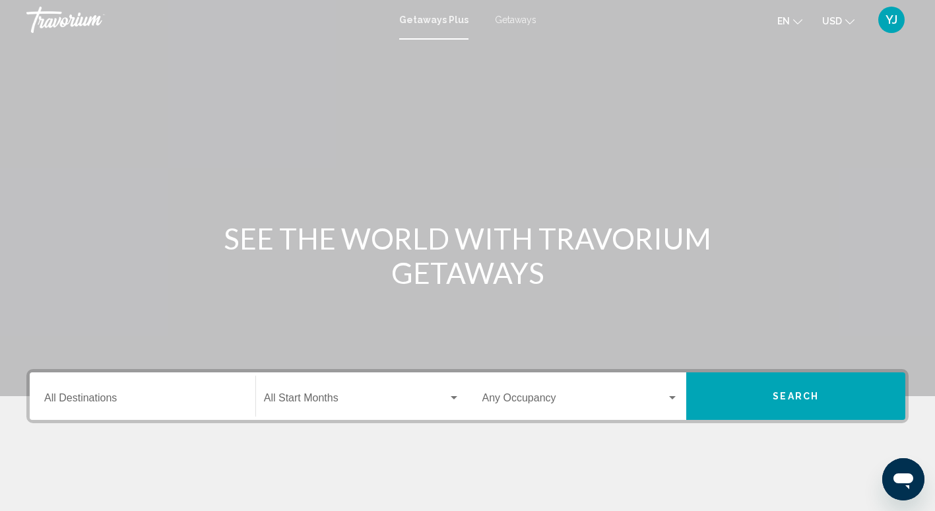
scroll to position [164, 0]
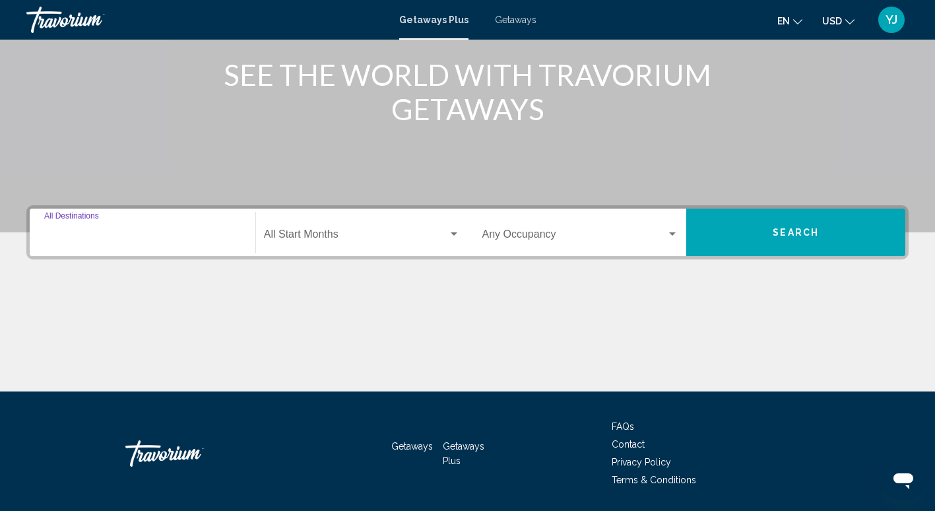
click at [92, 235] on input "Destination All Destinations" at bounding box center [142, 237] width 197 height 12
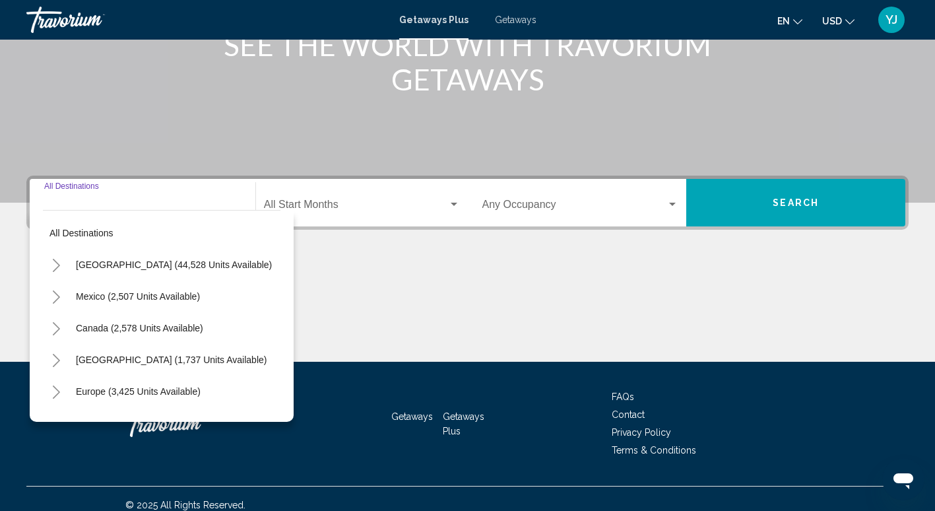
scroll to position [206, 0]
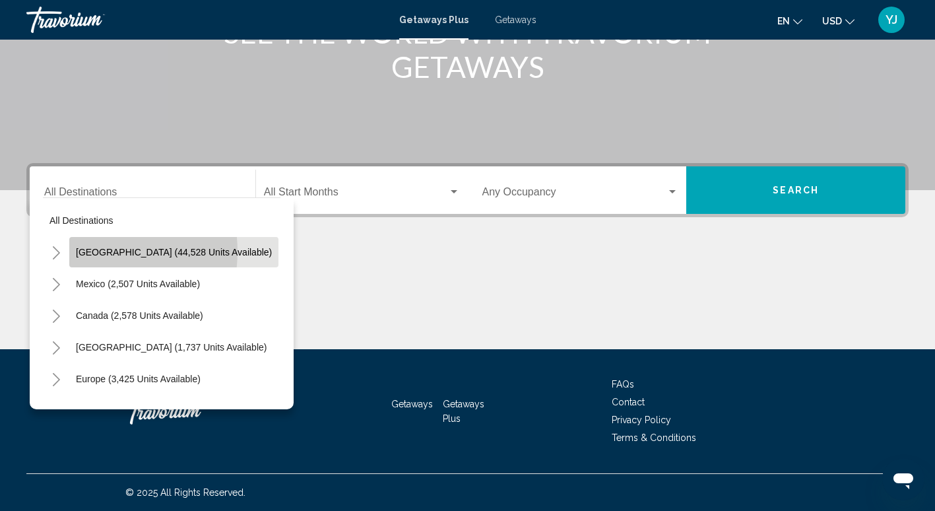
click at [97, 251] on span "[GEOGRAPHIC_DATA] (44,528 units available)" at bounding box center [174, 252] width 196 height 11
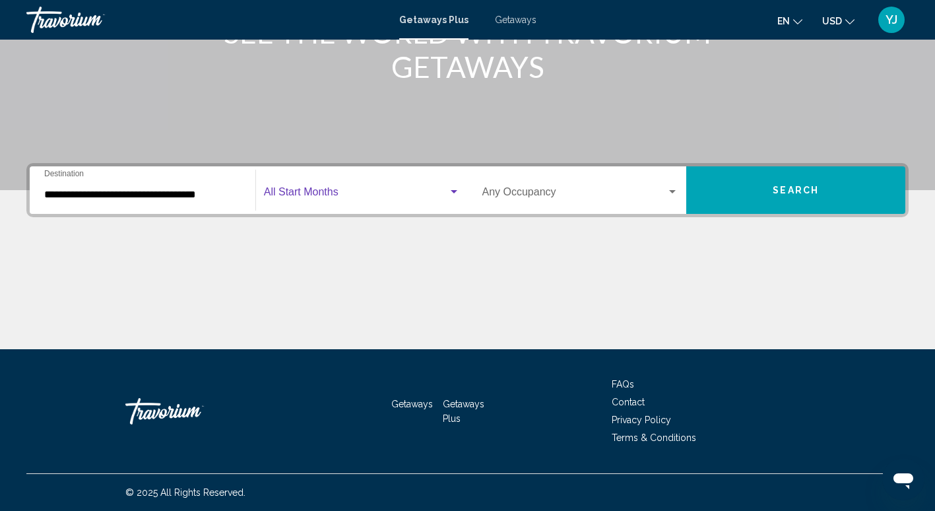
click at [299, 193] on span "Search widget" at bounding box center [356, 195] width 184 height 12
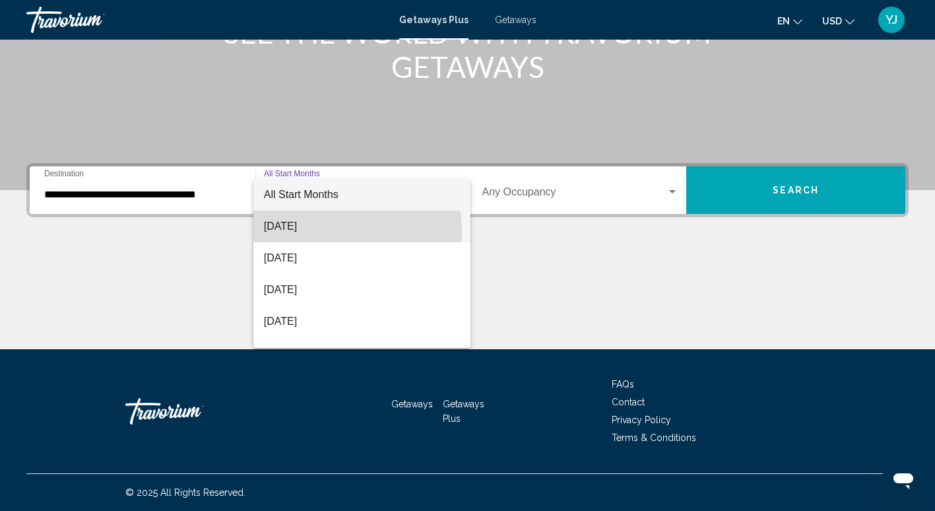
click at [296, 232] on span "[DATE]" at bounding box center [362, 226] width 196 height 32
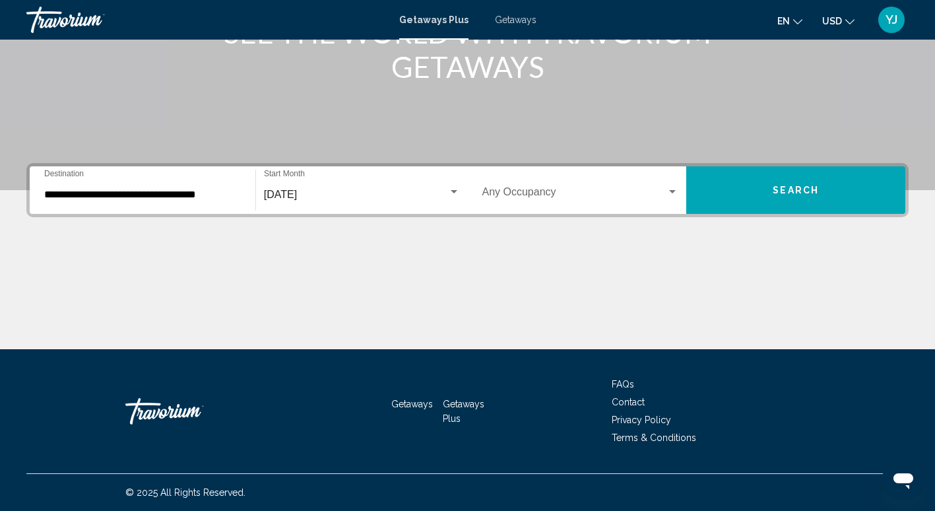
click at [215, 178] on div "**********" at bounding box center [142, 191] width 197 height 42
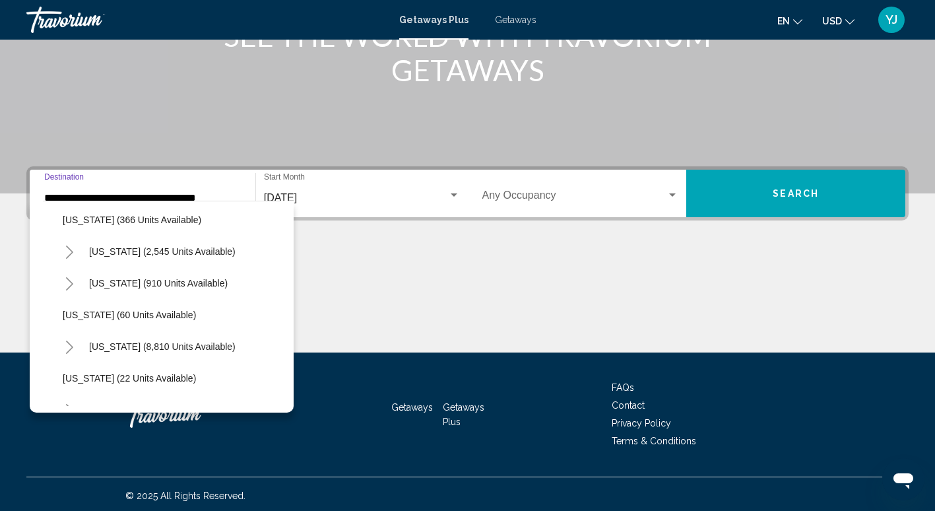
scroll to position [140, 0]
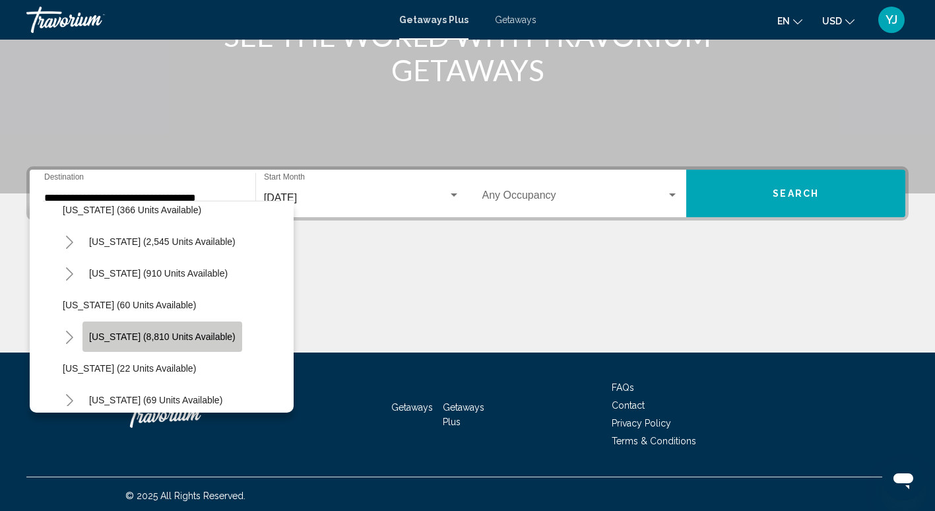
click at [191, 344] on button "[US_STATE] (8,810 units available)" at bounding box center [162, 336] width 160 height 30
type input "**********"
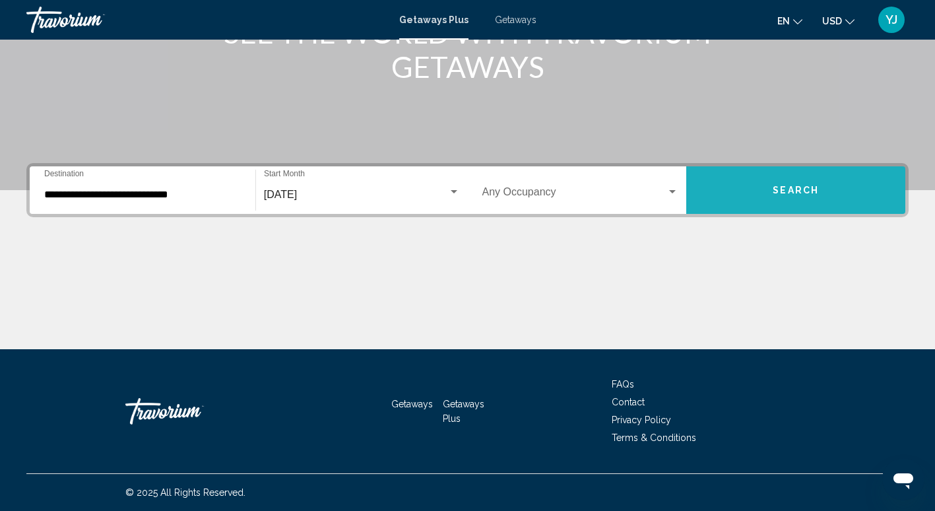
click at [788, 183] on button "Search" at bounding box center [795, 189] width 219 height 47
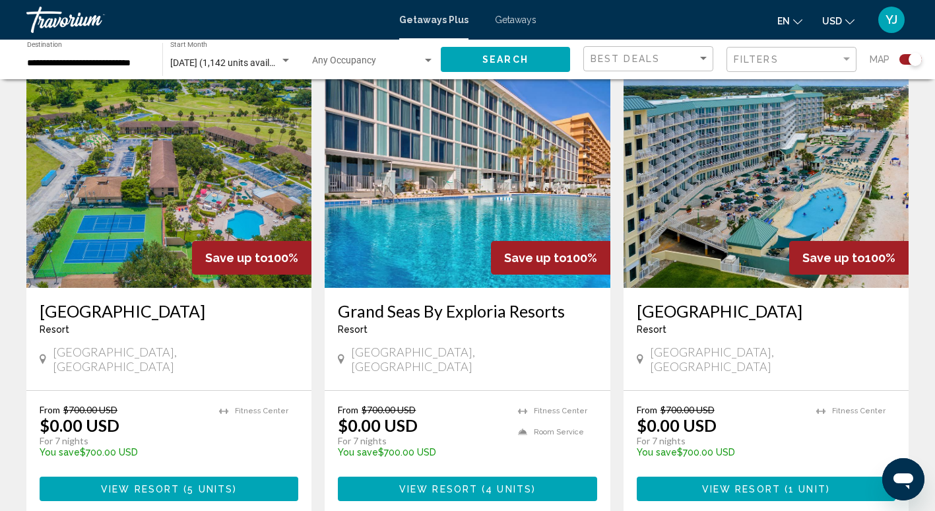
scroll to position [472, 0]
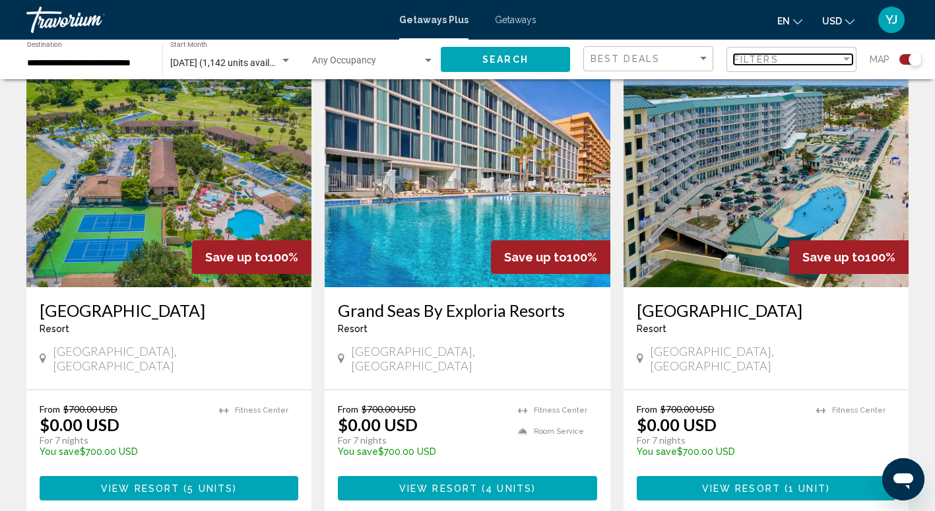
click at [775, 58] on span "Filters" at bounding box center [755, 59] width 45 height 11
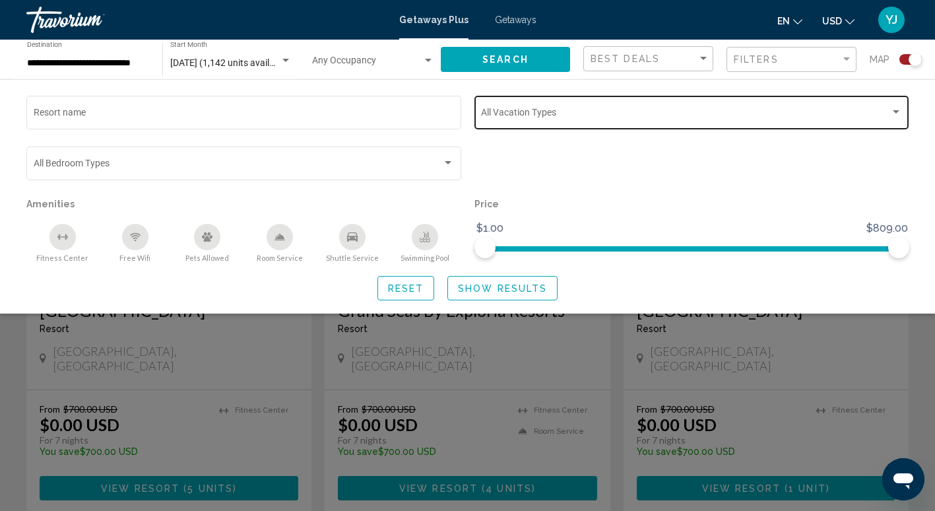
click at [557, 108] on div "Vacation Types All Vacation Types" at bounding box center [691, 111] width 421 height 36
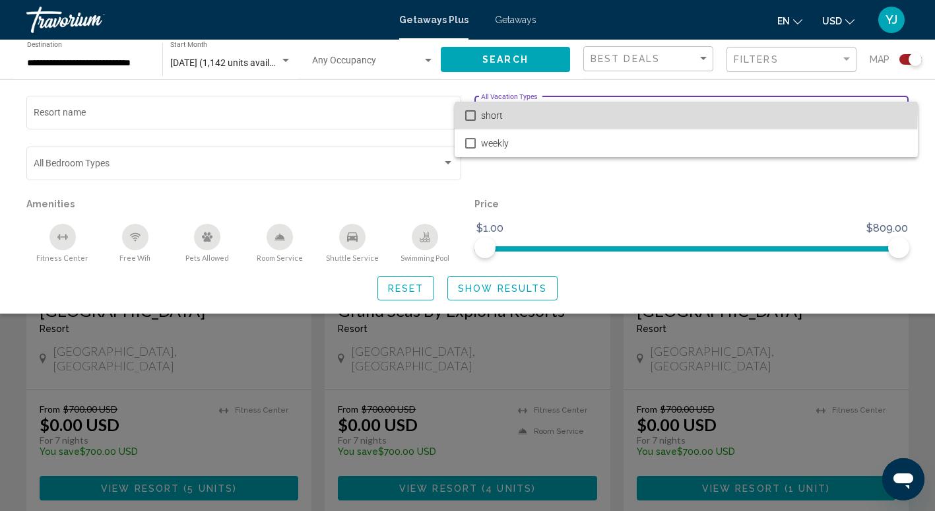
click at [557, 108] on span "short" at bounding box center [694, 116] width 426 height 28
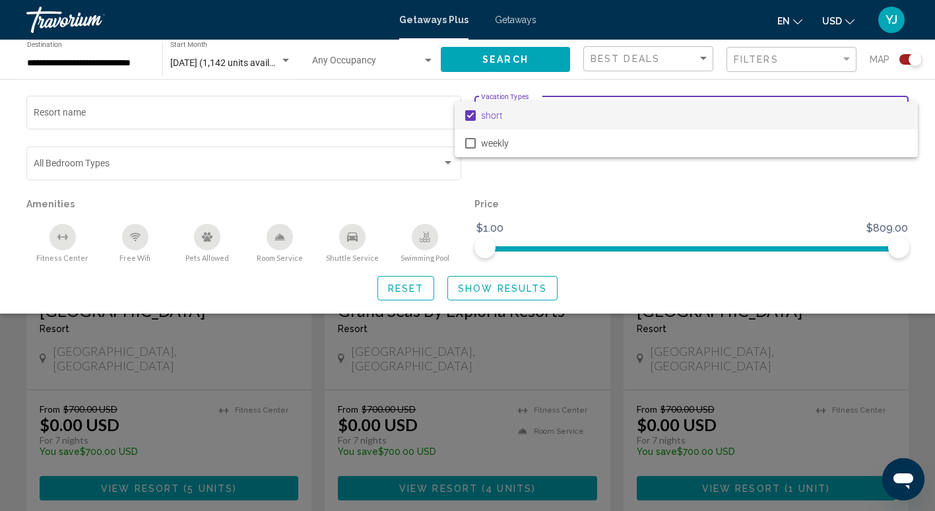
click at [403, 97] on div at bounding box center [467, 255] width 935 height 511
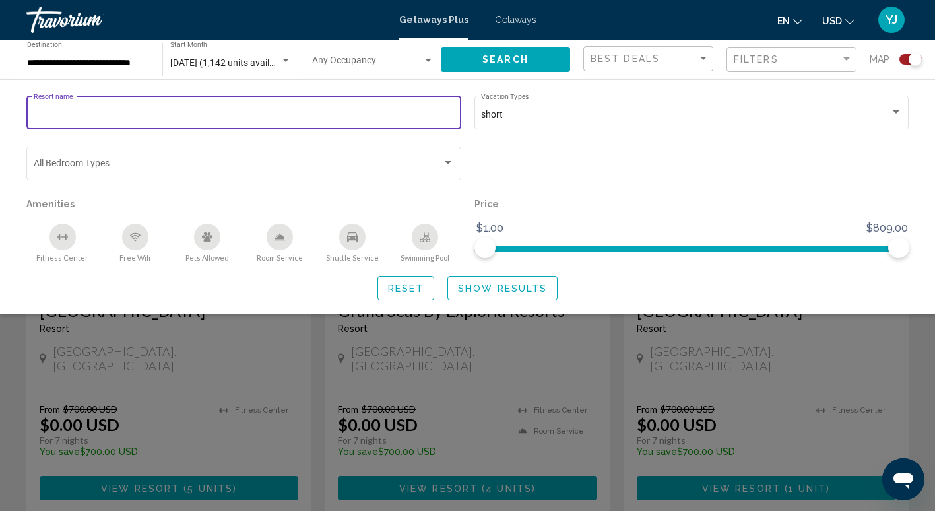
click at [396, 114] on input "Resort name" at bounding box center [244, 114] width 421 height 11
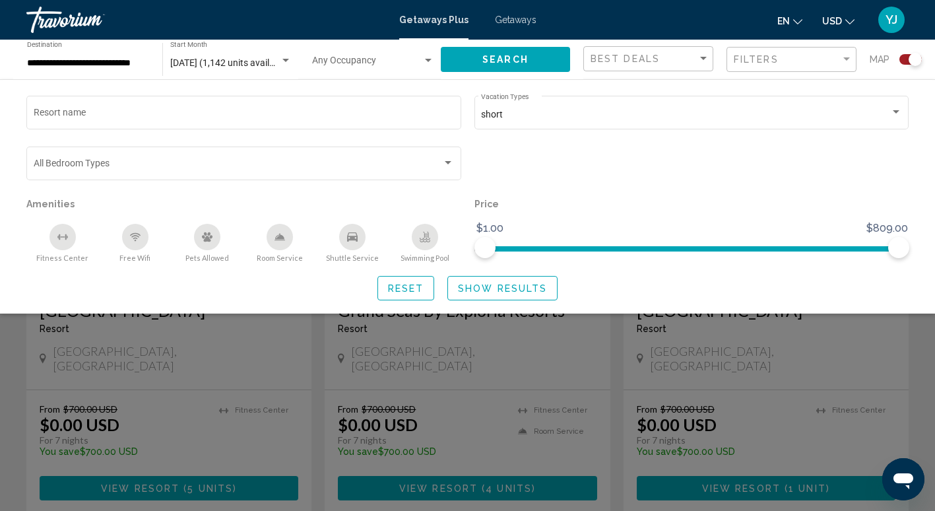
click at [619, 157] on div "Search widget" at bounding box center [692, 169] width 448 height 51
click at [650, 59] on span "Best Deals" at bounding box center [624, 58] width 69 height 11
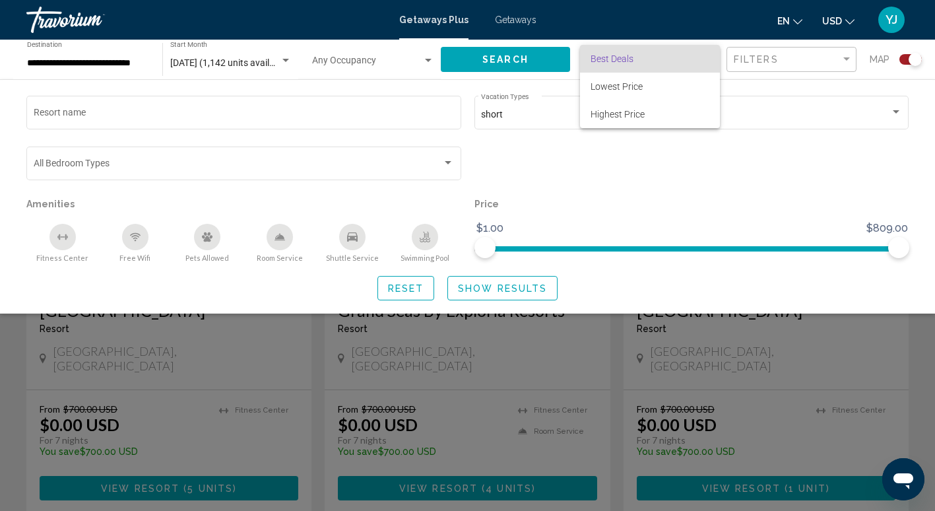
click at [652, 171] on div at bounding box center [467, 255] width 935 height 511
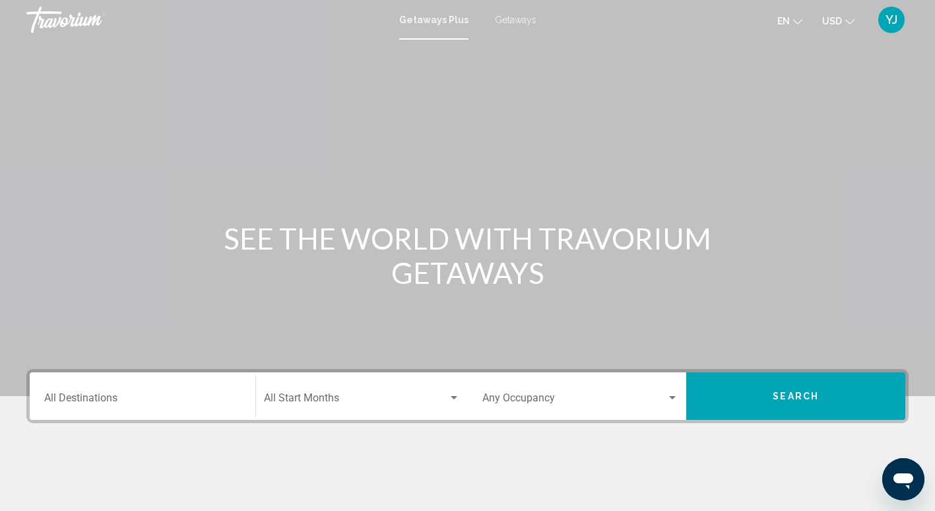
click at [148, 392] on div "Destination All Destinations" at bounding box center [142, 396] width 197 height 42
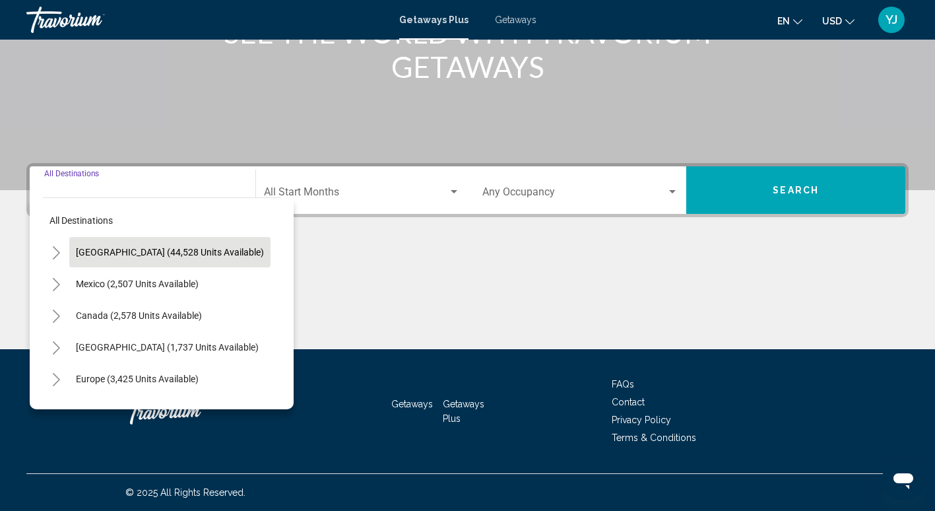
click at [150, 252] on span "[GEOGRAPHIC_DATA] (44,528 units available)" at bounding box center [170, 252] width 188 height 11
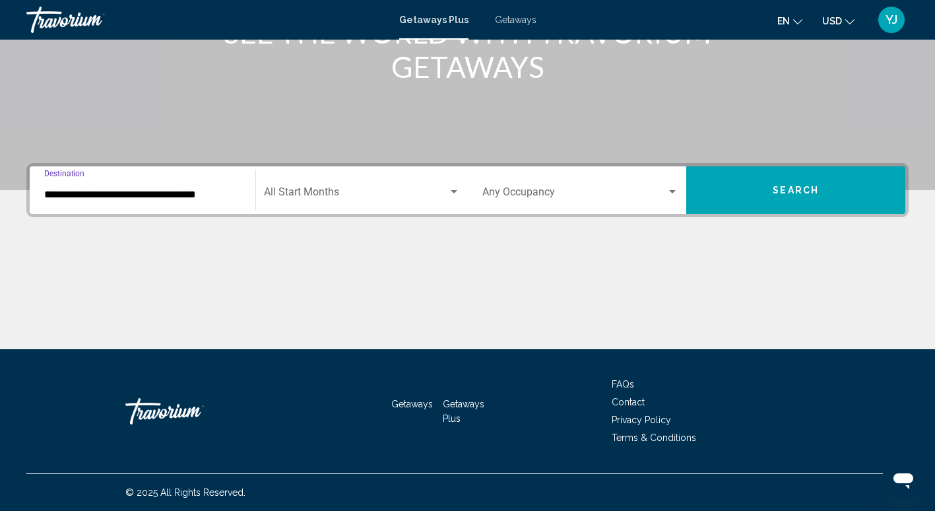
click at [191, 199] on input "**********" at bounding box center [142, 195] width 197 height 12
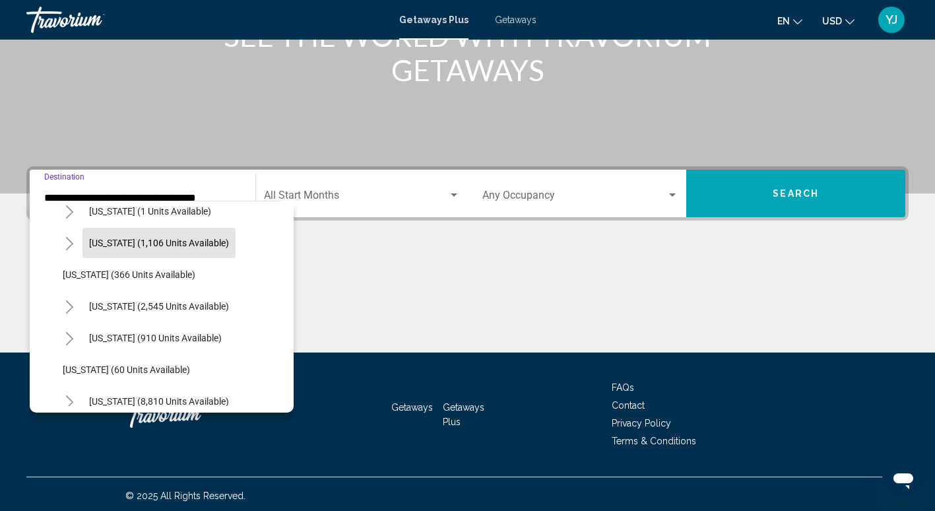
scroll to position [106, 0]
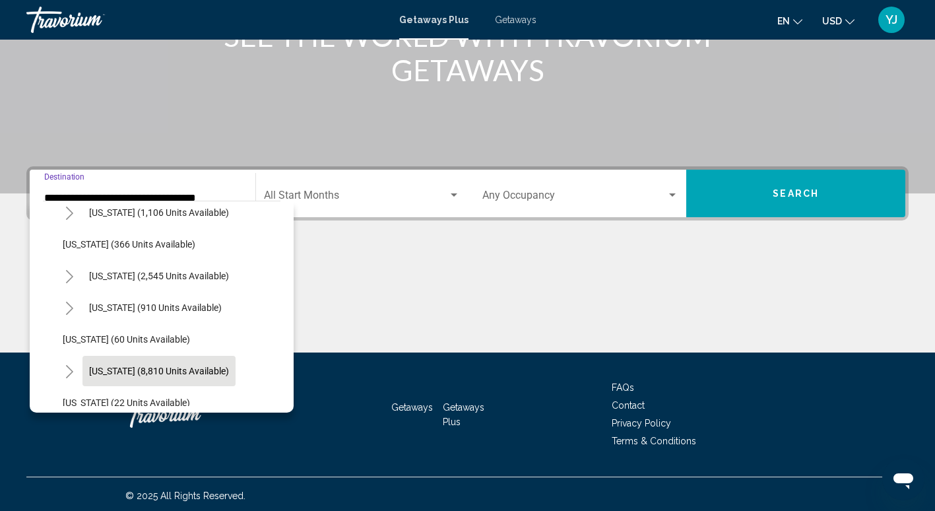
click at [195, 369] on span "[US_STATE] (8,810 units available)" at bounding box center [159, 370] width 140 height 11
type input "**********"
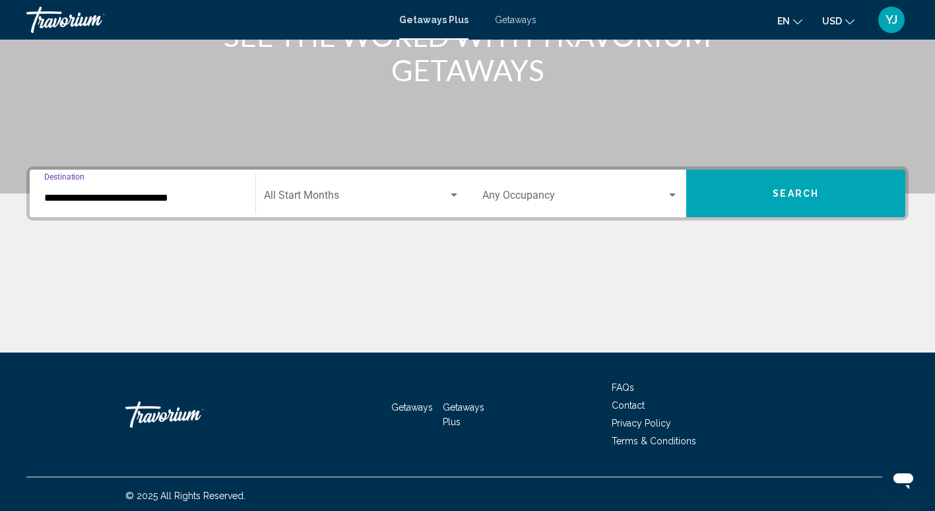
scroll to position [206, 0]
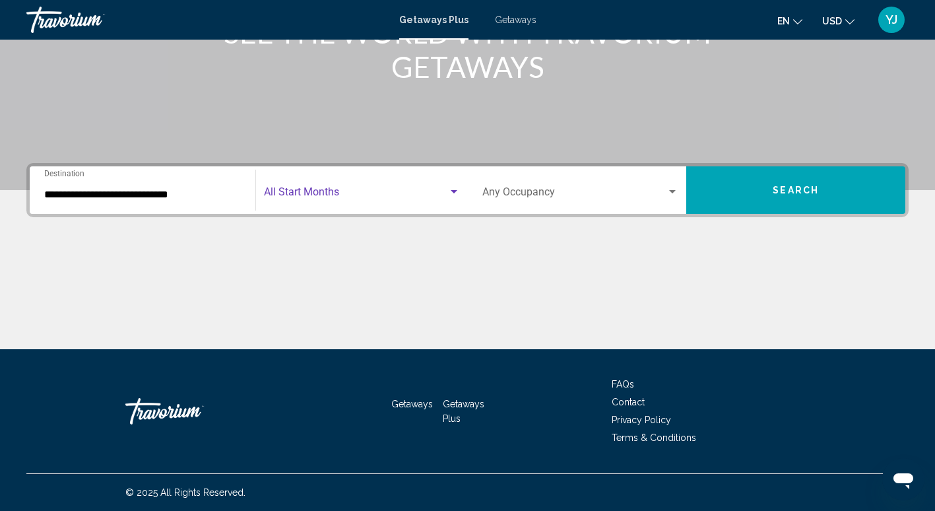
click at [379, 197] on span "Search widget" at bounding box center [356, 195] width 184 height 12
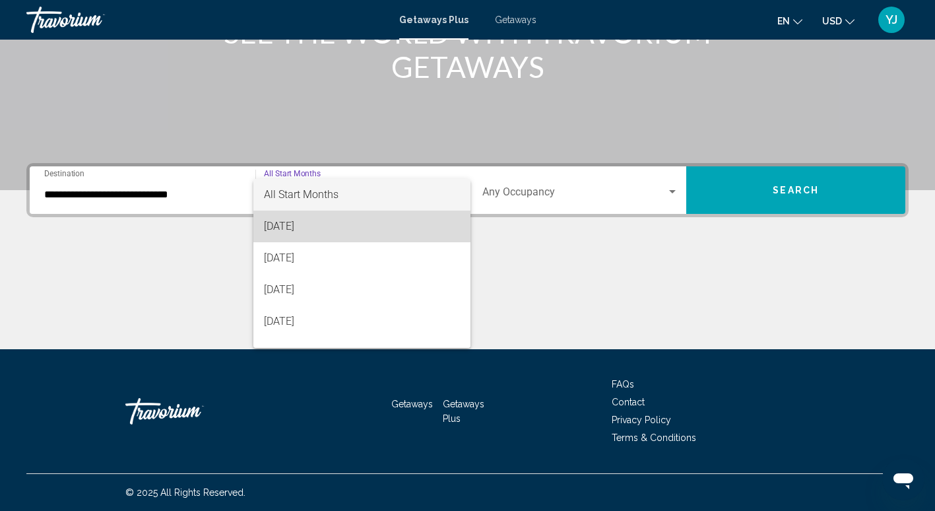
click at [368, 230] on span "[DATE]" at bounding box center [362, 226] width 196 height 32
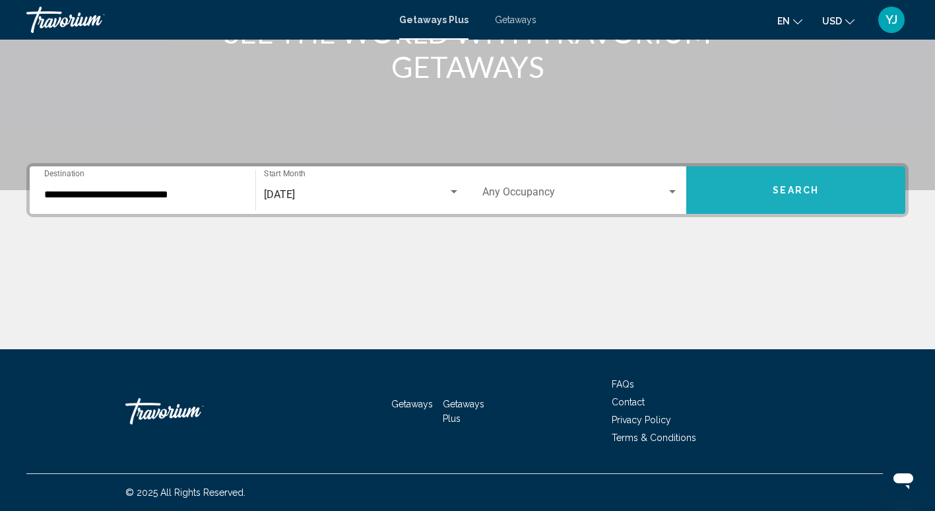
click at [792, 183] on button "Search" at bounding box center [795, 189] width 219 height 47
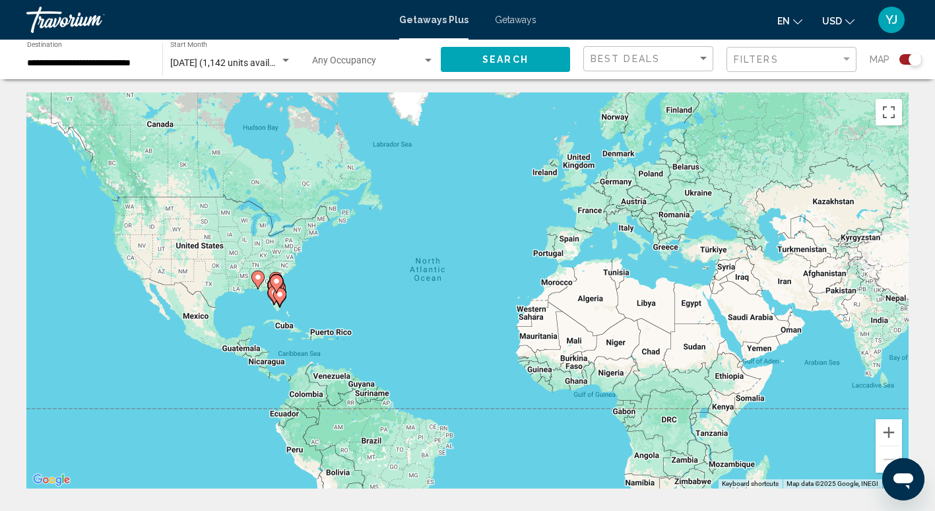
click at [259, 276] on image "Main content" at bounding box center [258, 277] width 8 height 8
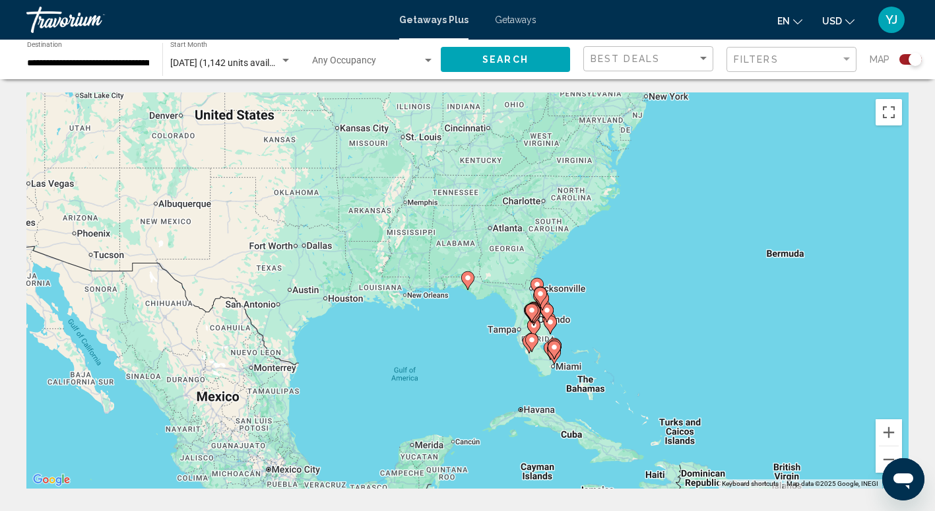
click at [466, 285] on icon "Main content" at bounding box center [467, 280] width 12 height 17
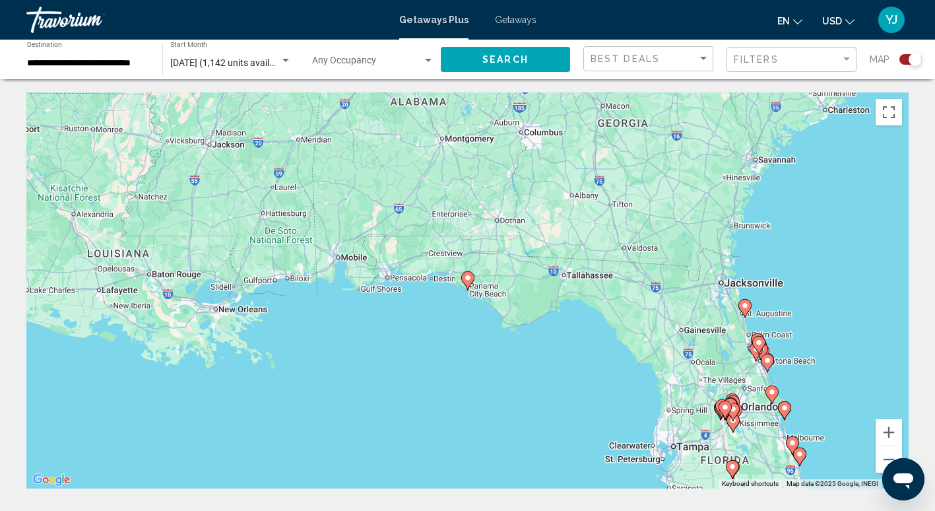
click at [724, 408] on image "Main content" at bounding box center [725, 407] width 8 height 8
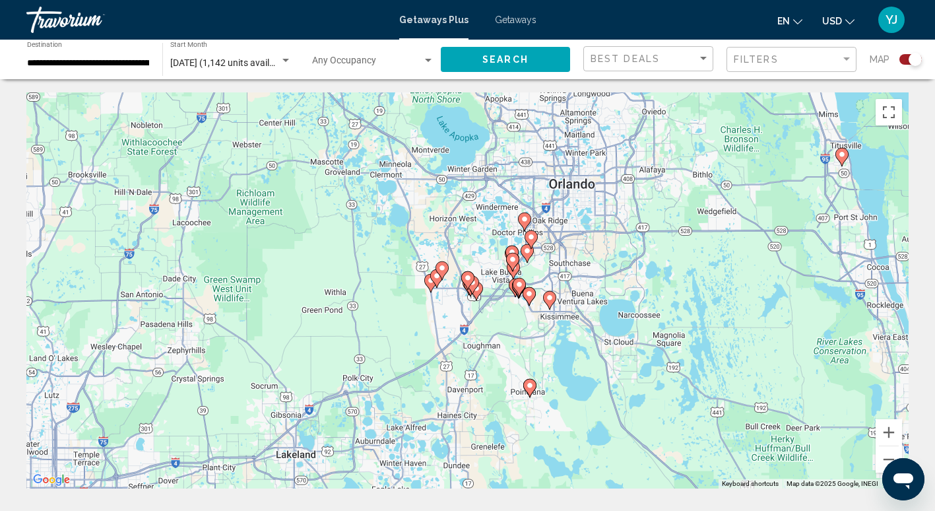
click at [697, 323] on div "To navigate, press the arrow keys. To activate drag with keyboard, press Alt + …" at bounding box center [467, 290] width 882 height 396
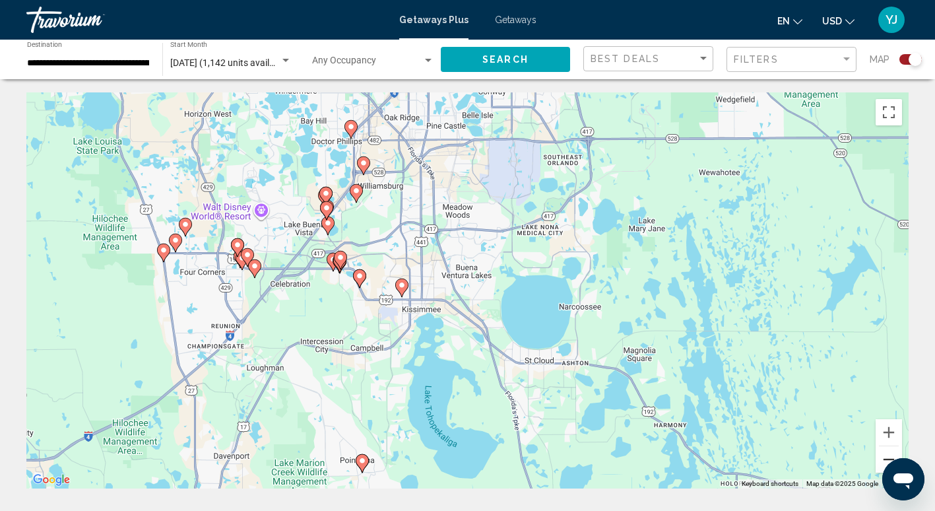
click at [888, 454] on button "Zoom out" at bounding box center [888, 459] width 26 height 26
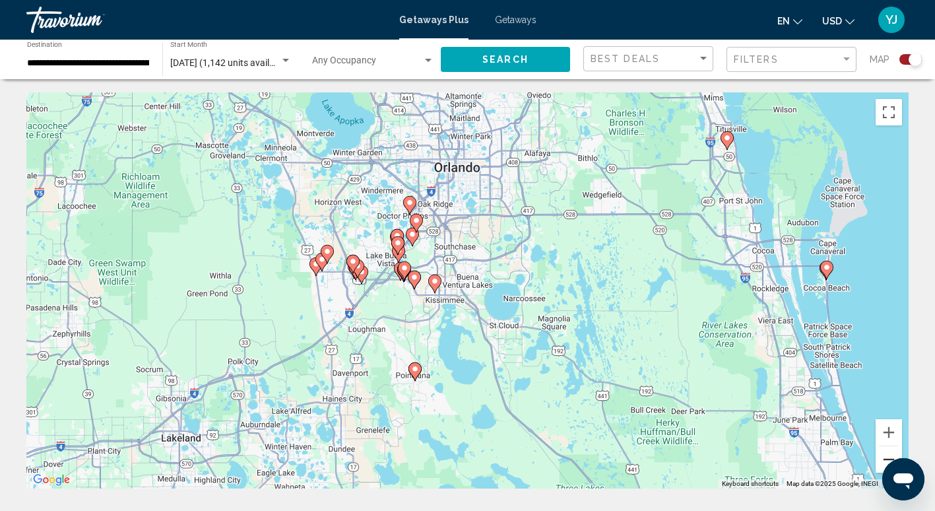
click at [888, 454] on button "Zoom out" at bounding box center [888, 459] width 26 height 26
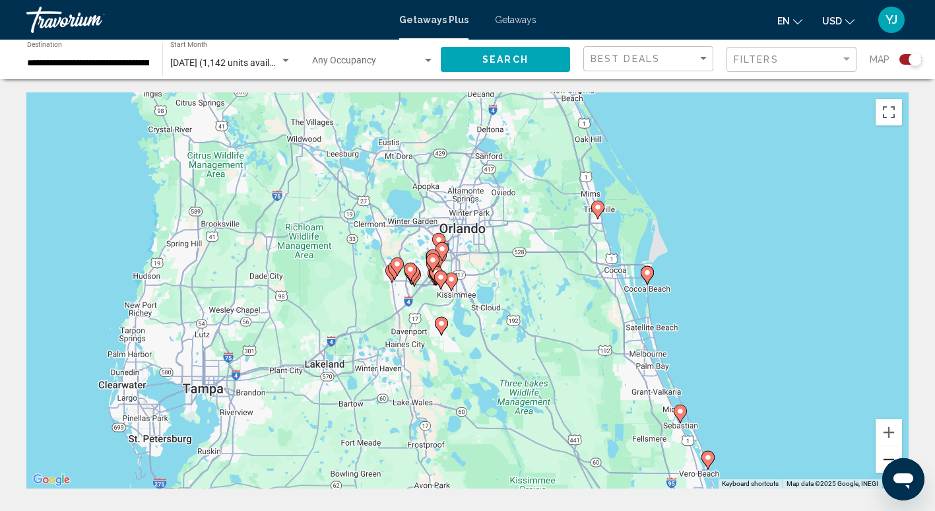
click at [888, 454] on button "Zoom out" at bounding box center [888, 459] width 26 height 26
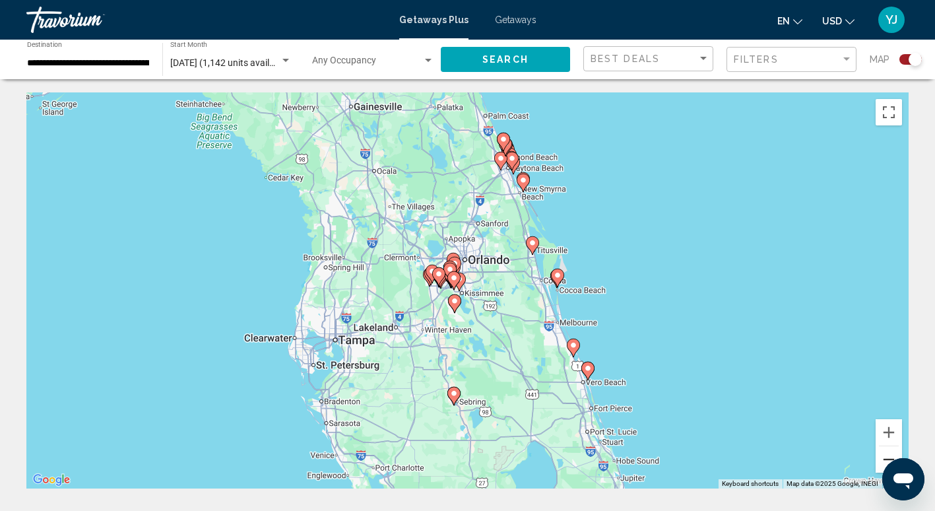
click at [888, 454] on button "Zoom out" at bounding box center [888, 459] width 26 height 26
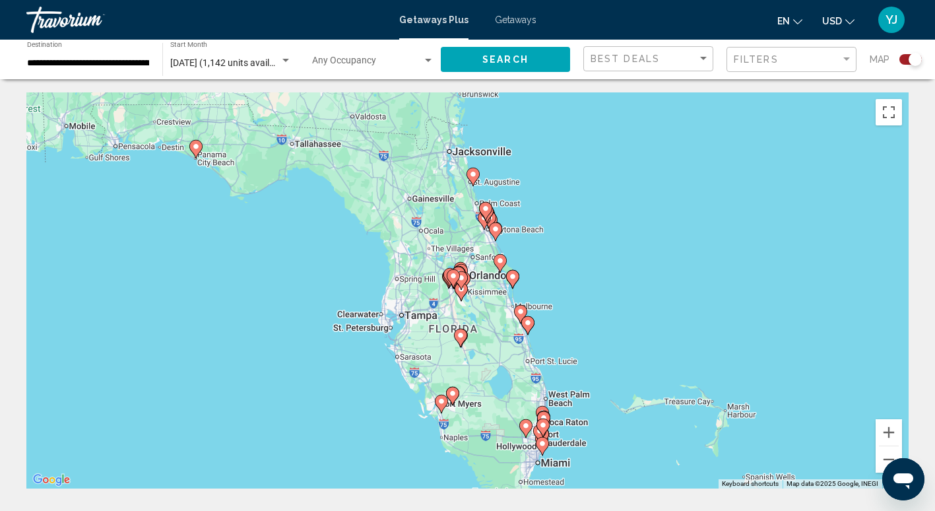
click at [194, 148] on image "Main content" at bounding box center [196, 146] width 8 height 8
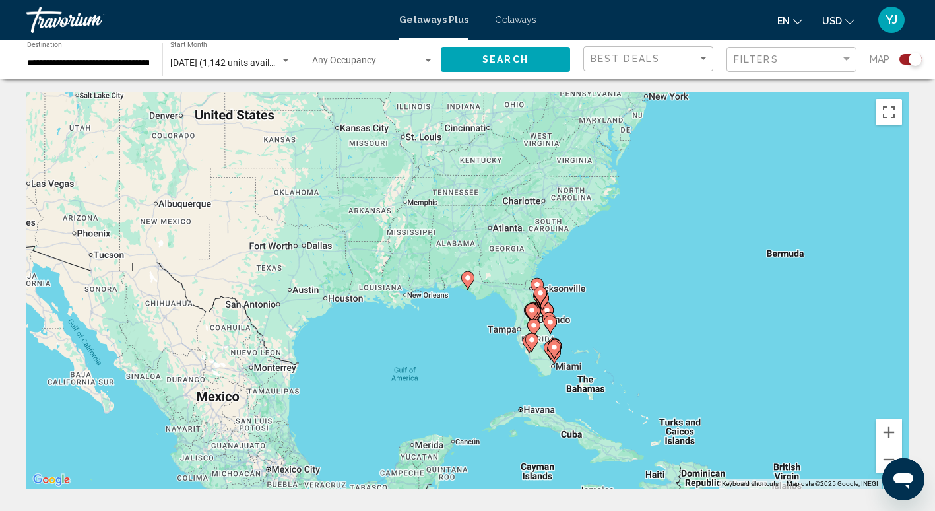
click at [465, 278] on image "Main content" at bounding box center [468, 278] width 8 height 8
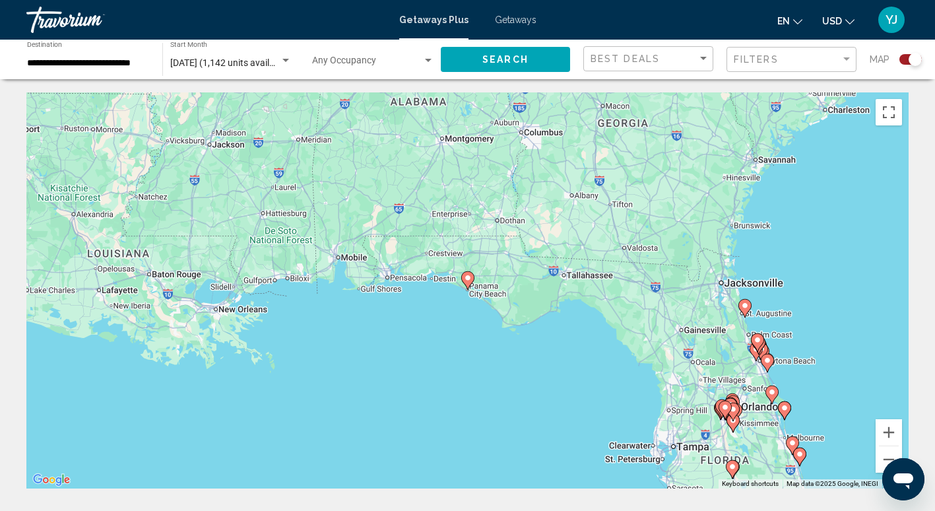
click at [465, 278] on image "Main content" at bounding box center [468, 278] width 8 height 8
type input "**********"
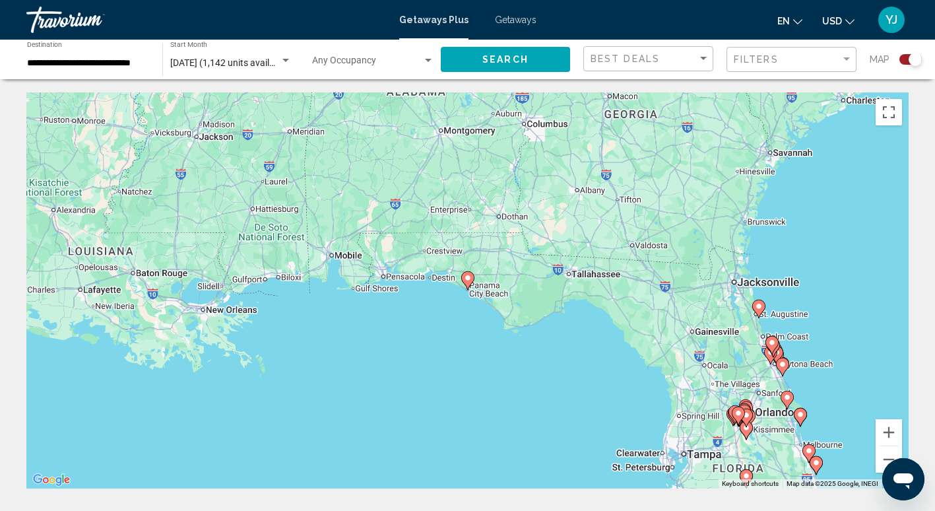
click at [465, 278] on image "Main content" at bounding box center [468, 278] width 8 height 8
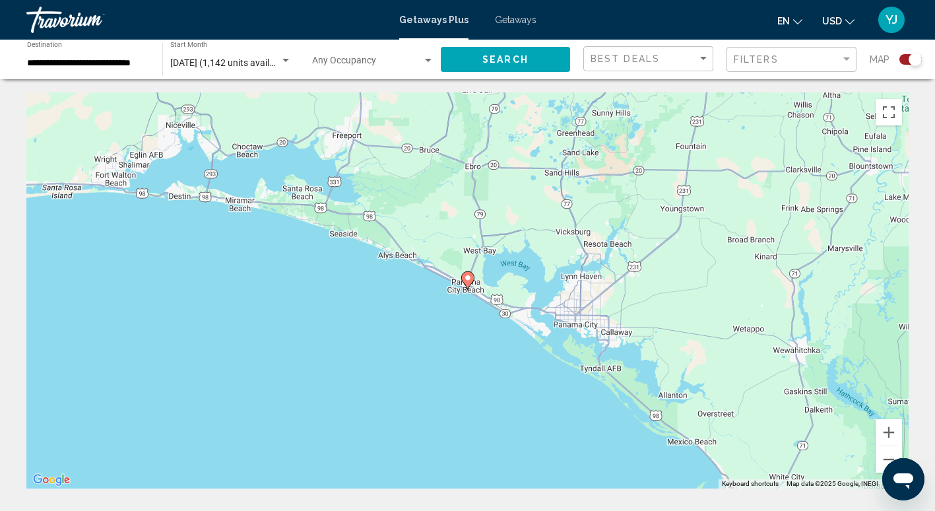
click at [465, 278] on image "Main content" at bounding box center [468, 278] width 8 height 8
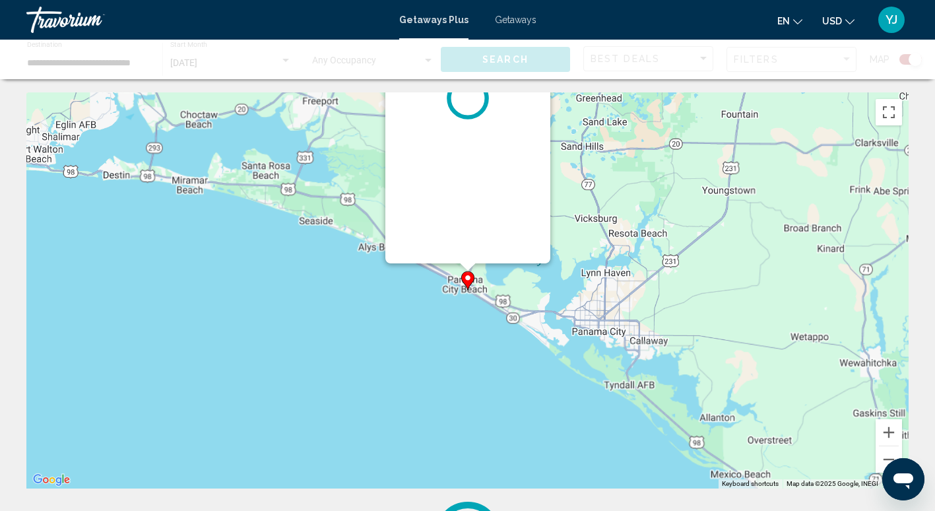
click at [468, 290] on div "To navigate, press the arrow keys. To activate drag with keyboard, press Alt + …" at bounding box center [909, 290] width 882 height 0
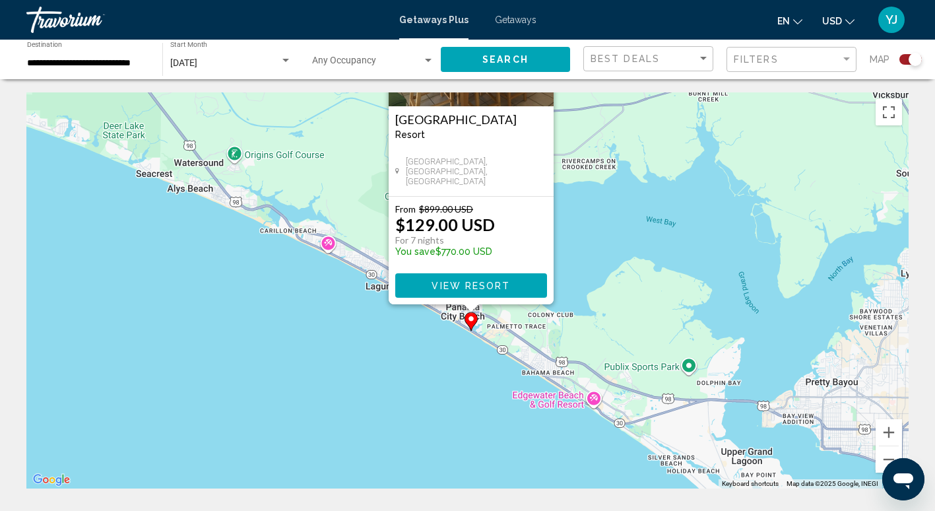
click at [580, 224] on div "To activate drag with keyboard, press Alt + Enter. Once in keyboard drag state,…" at bounding box center [467, 290] width 882 height 396
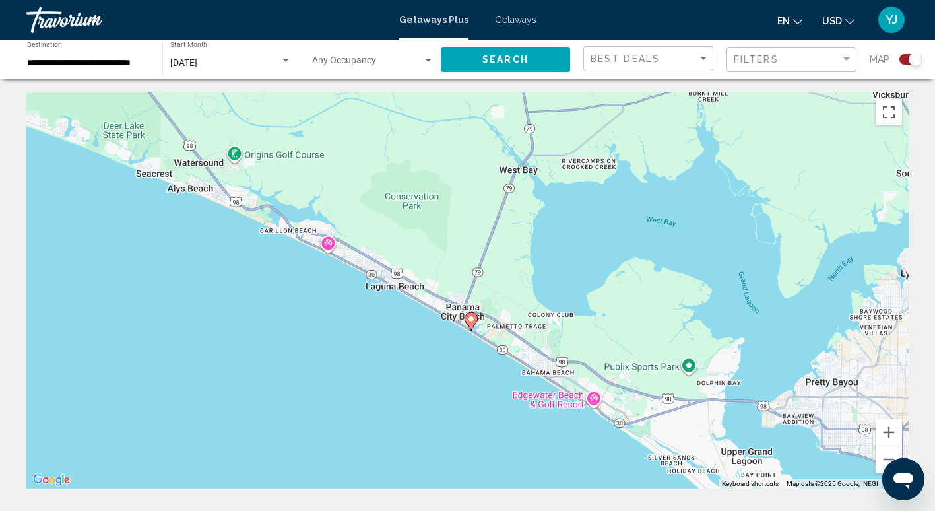
click at [470, 322] on image "Main content" at bounding box center [471, 319] width 8 height 8
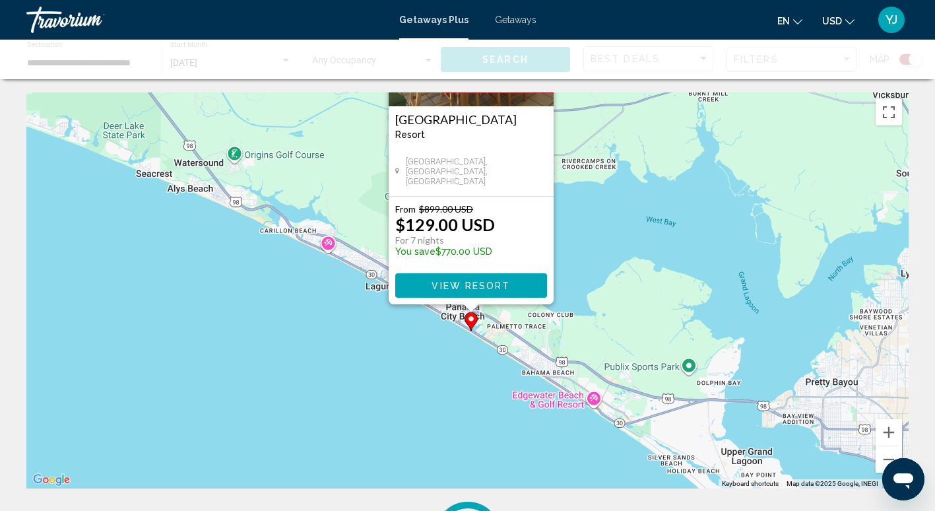
click at [470, 290] on div "To navigate, press the arrow keys. To activate drag with keyboard, press Alt + …" at bounding box center [909, 290] width 882 height 0
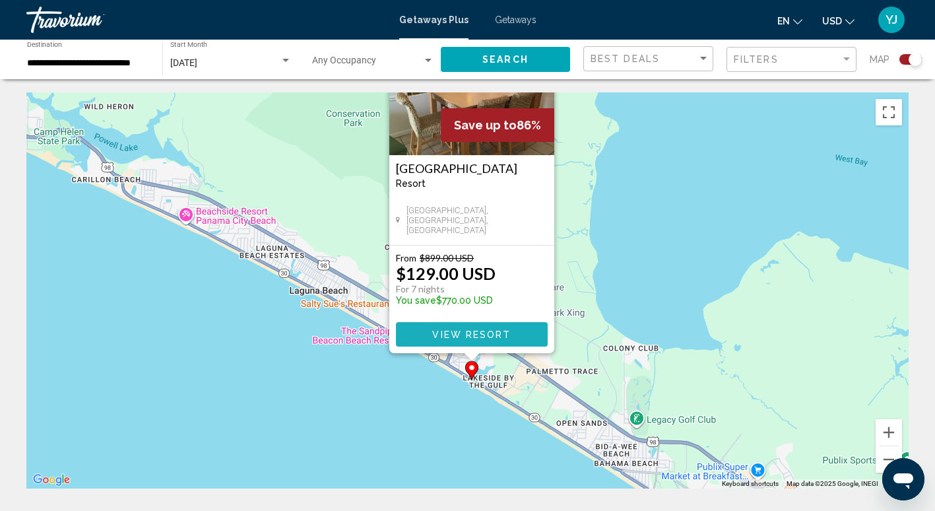
click at [478, 333] on span "View Resort" at bounding box center [471, 334] width 78 height 11
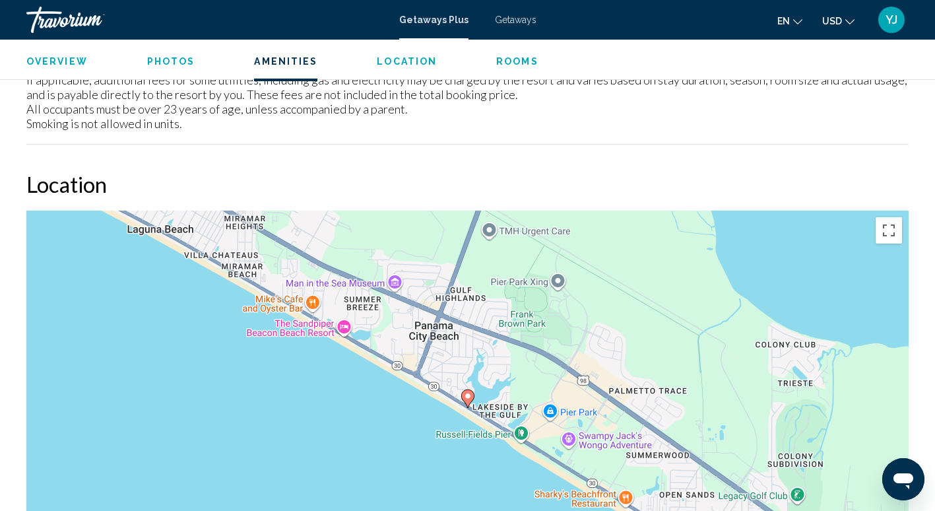
scroll to position [1702, 0]
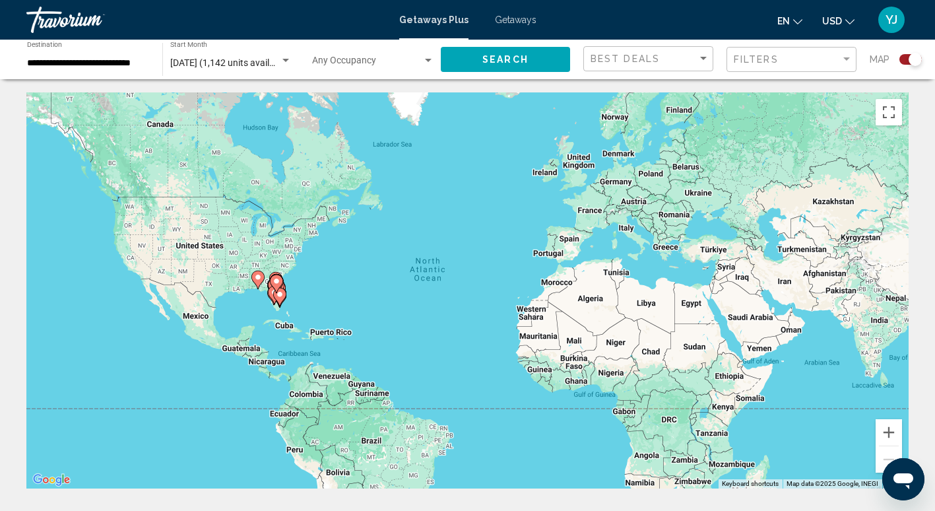
click at [451, 16] on span "Getaways Plus" at bounding box center [433, 20] width 69 height 11
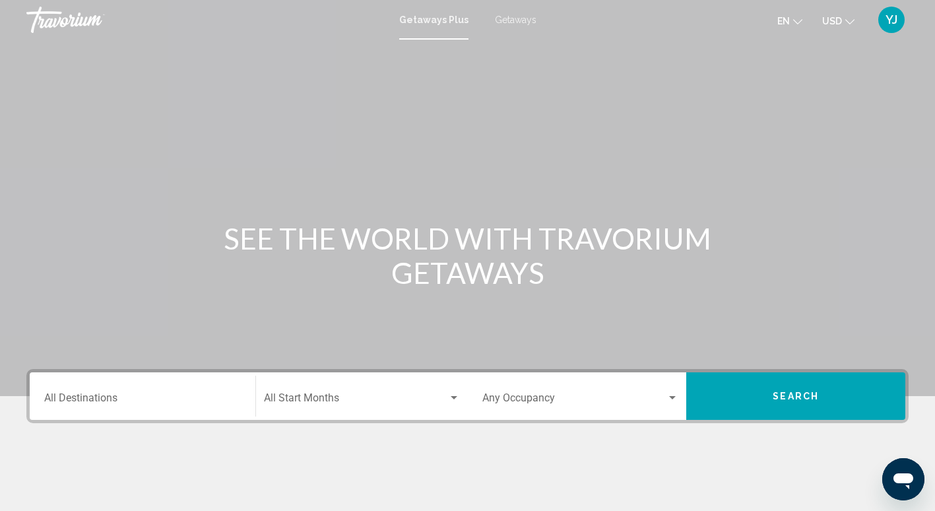
click at [509, 15] on span "Getaways" at bounding box center [516, 20] width 42 height 11
